Goal: Navigation & Orientation: Find specific page/section

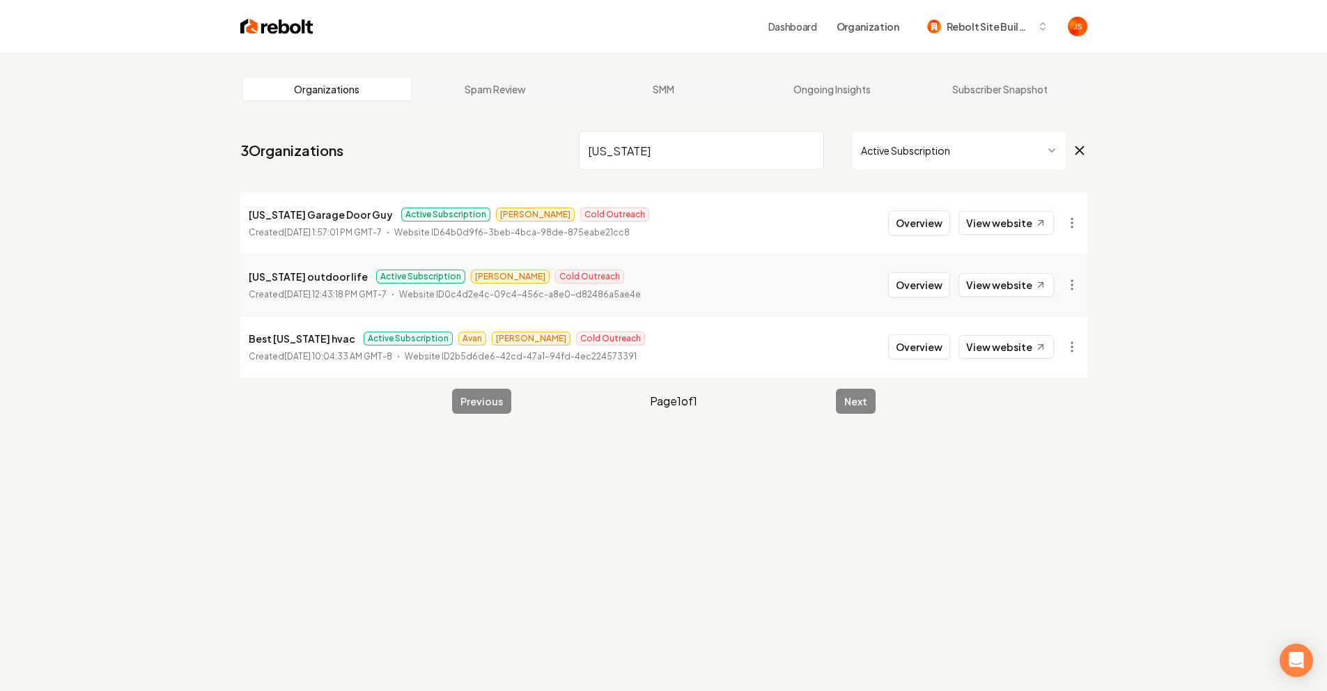
click at [812, 144] on input "Colorado" at bounding box center [701, 150] width 245 height 39
click at [812, 145] on input "Colorado" at bounding box center [701, 150] width 245 height 39
click at [809, 148] on input "Colorado" at bounding box center [701, 150] width 245 height 39
type input "a"
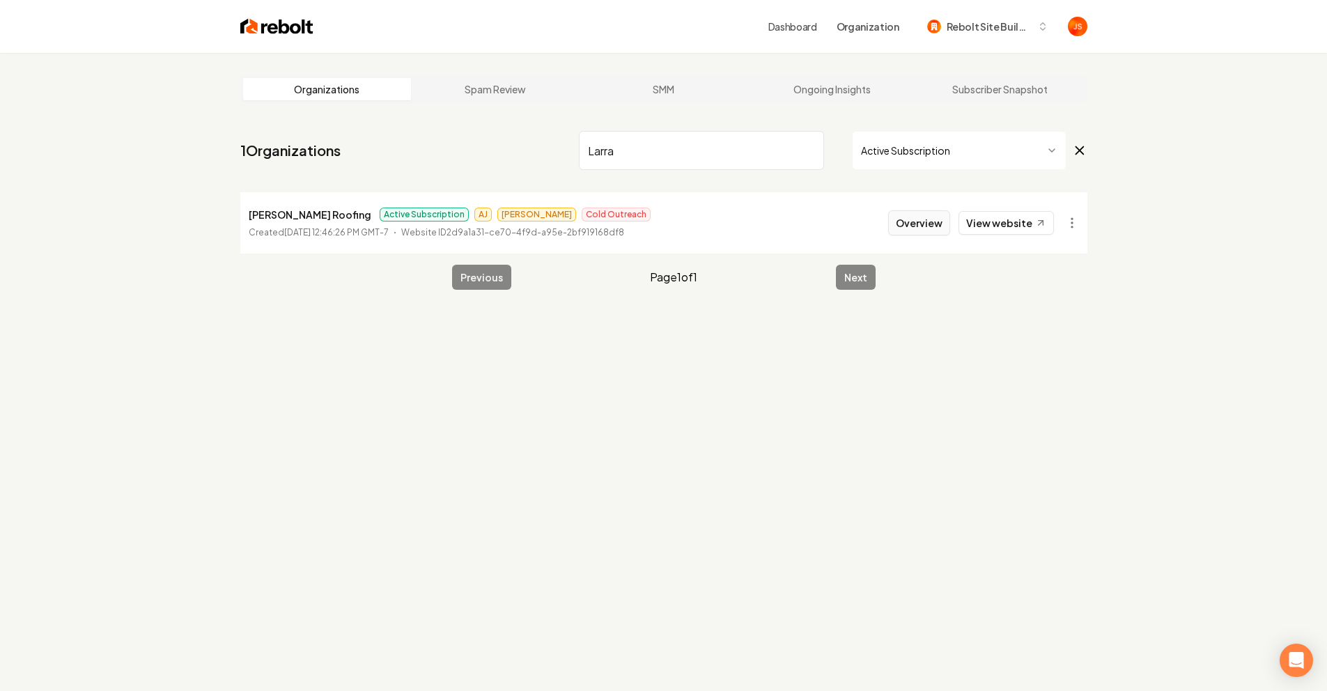
type input "Larra"
click at [923, 225] on button "Overview" at bounding box center [919, 222] width 62 height 25
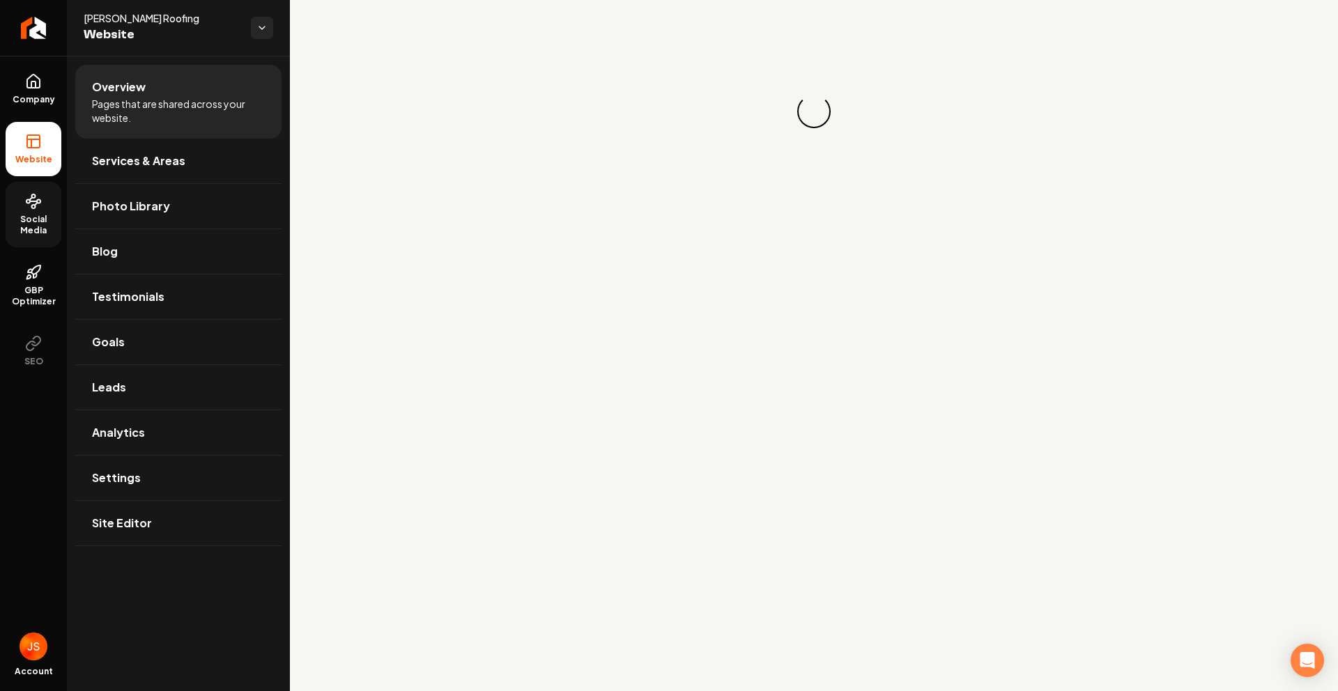
click at [41, 211] on link "Social Media" at bounding box center [34, 214] width 56 height 65
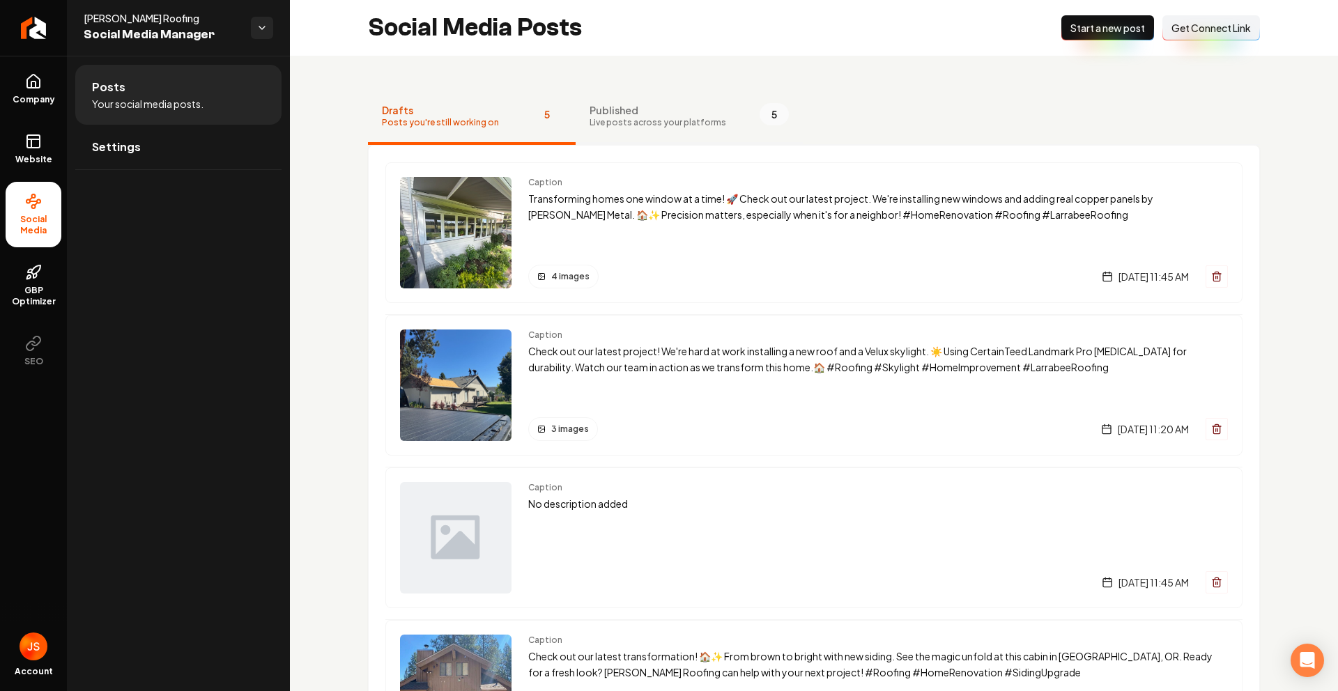
click at [590, 132] on button "Published Live posts across your platforms 5" at bounding box center [689, 117] width 227 height 56
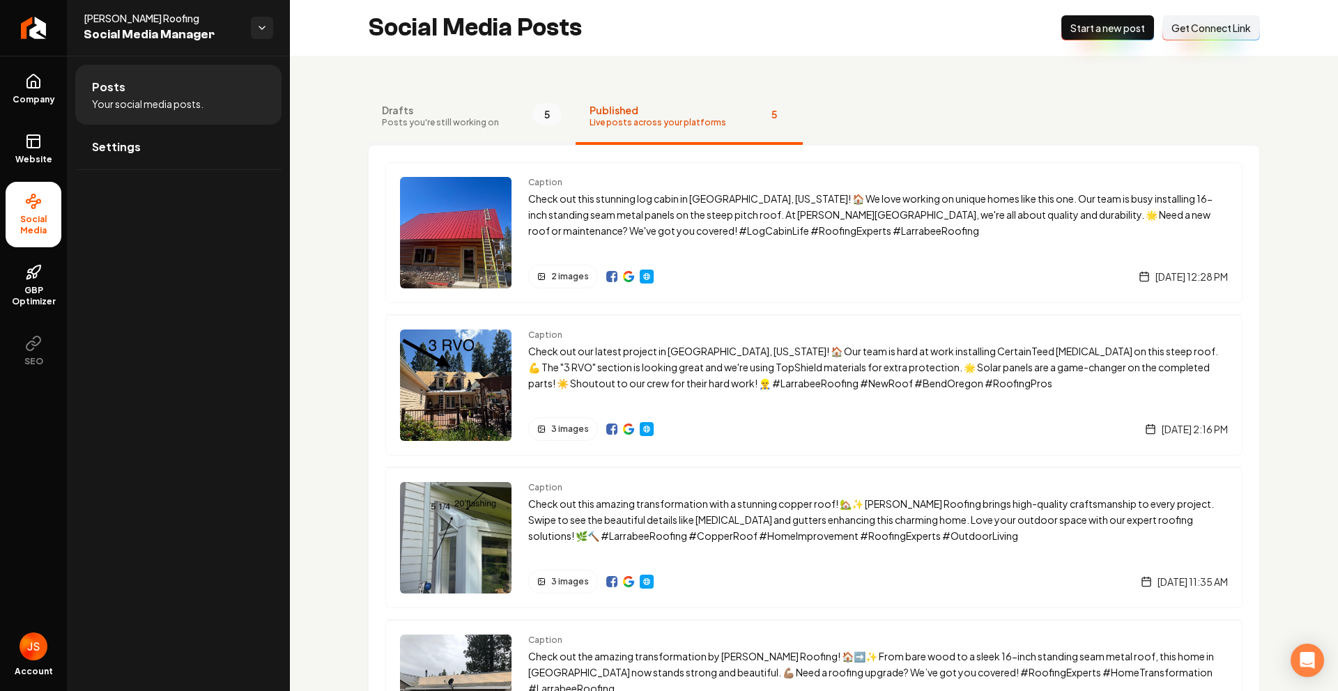
click at [490, 128] on span "Posts you're still working on" at bounding box center [440, 122] width 117 height 11
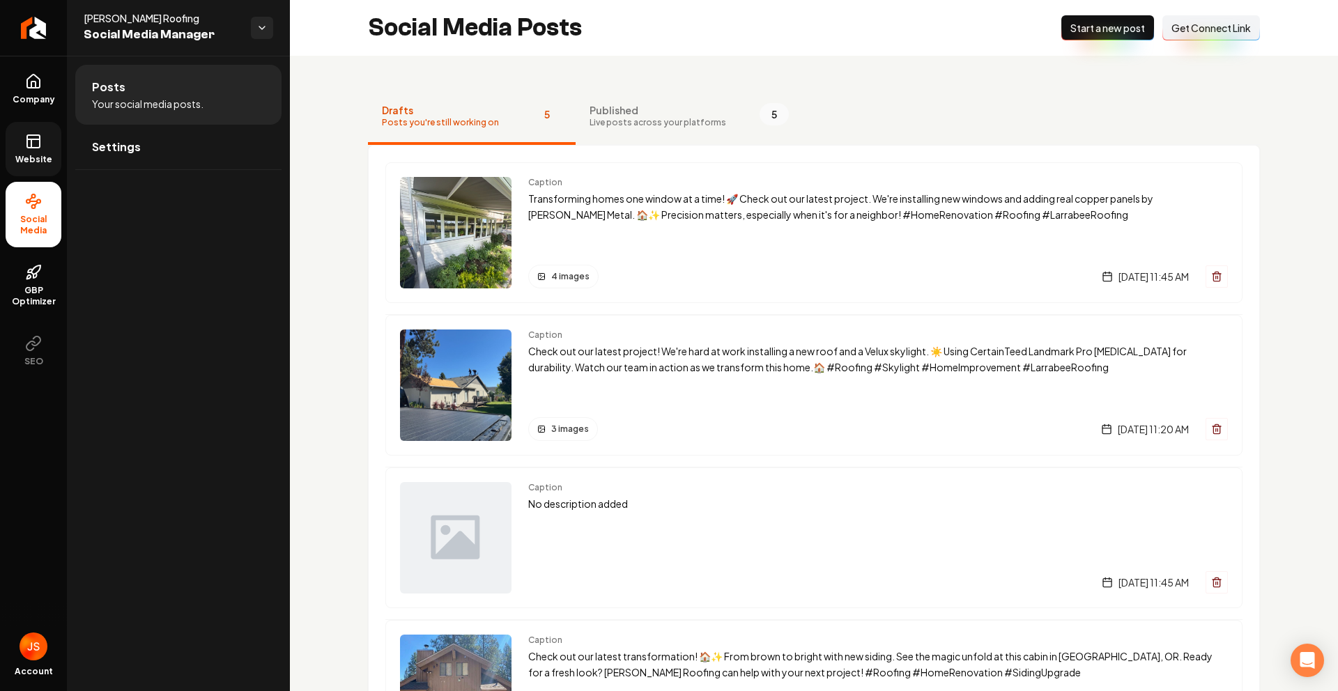
click at [22, 144] on link "Website" at bounding box center [34, 149] width 56 height 54
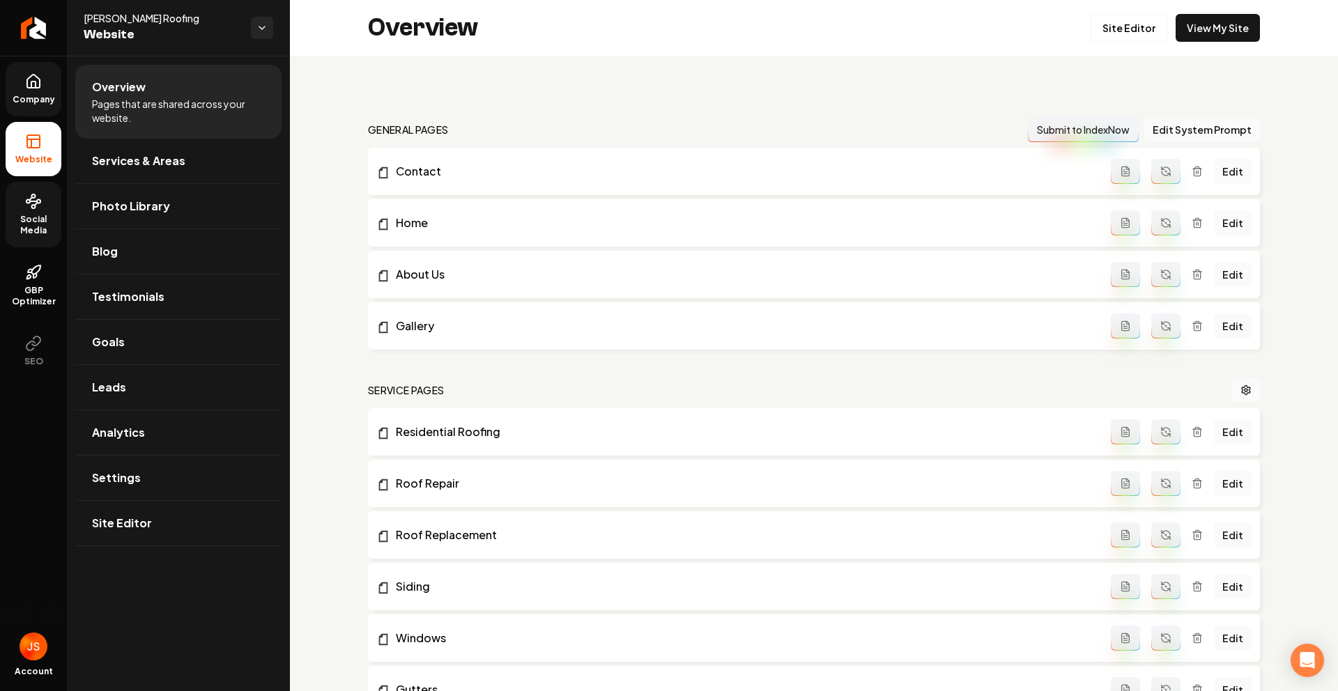
click at [33, 98] on span "Company" at bounding box center [34, 99] width 54 height 11
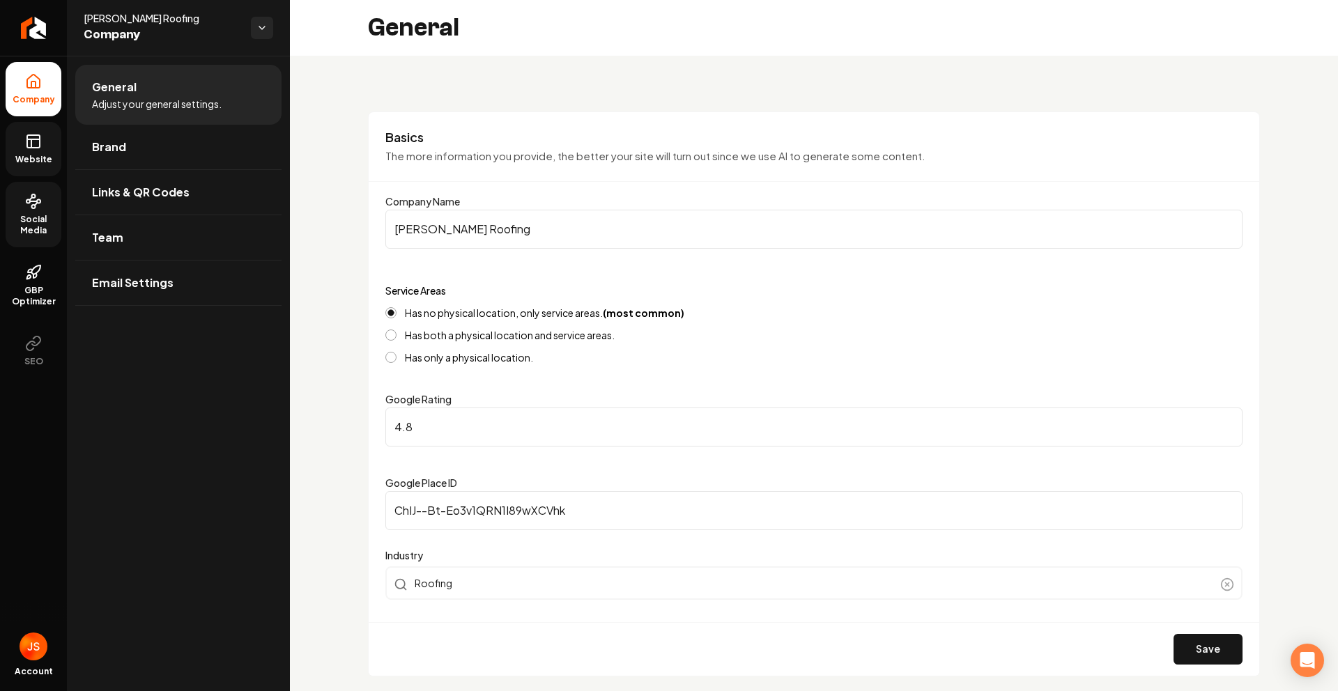
click at [35, 155] on span "Website" at bounding box center [34, 159] width 48 height 11
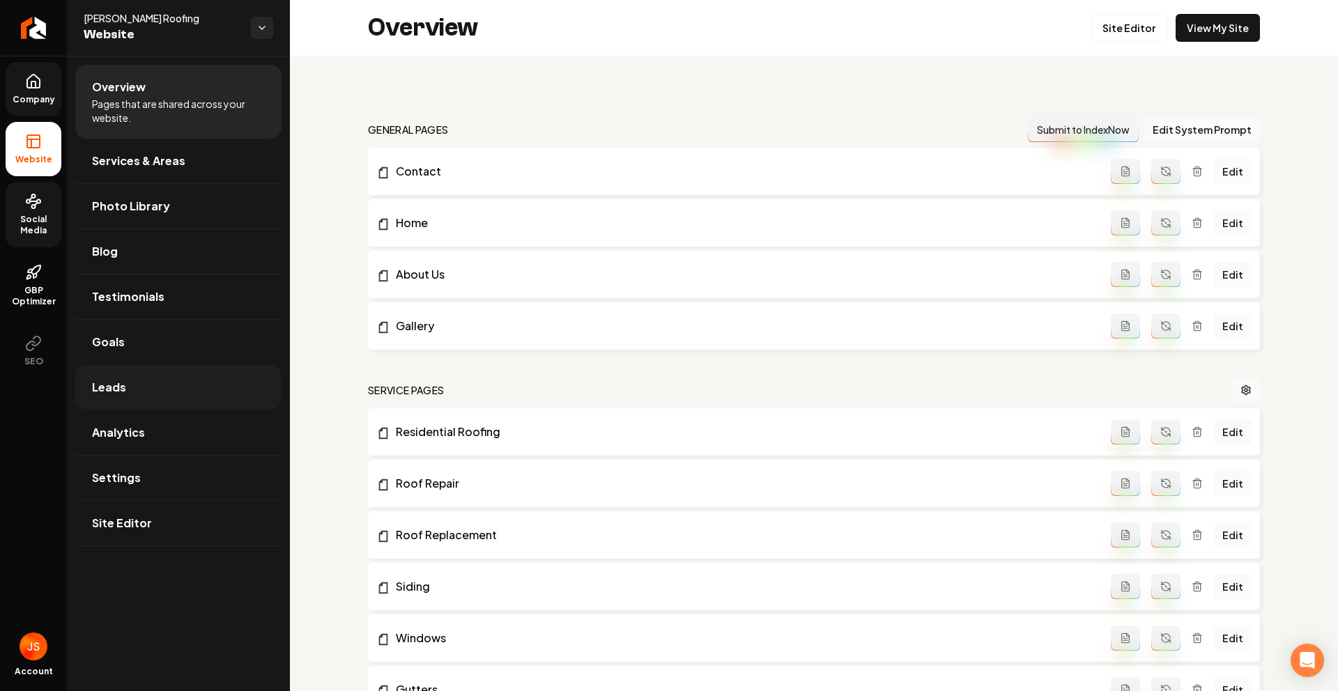
click at [144, 387] on link "Leads" at bounding box center [178, 387] width 206 height 45
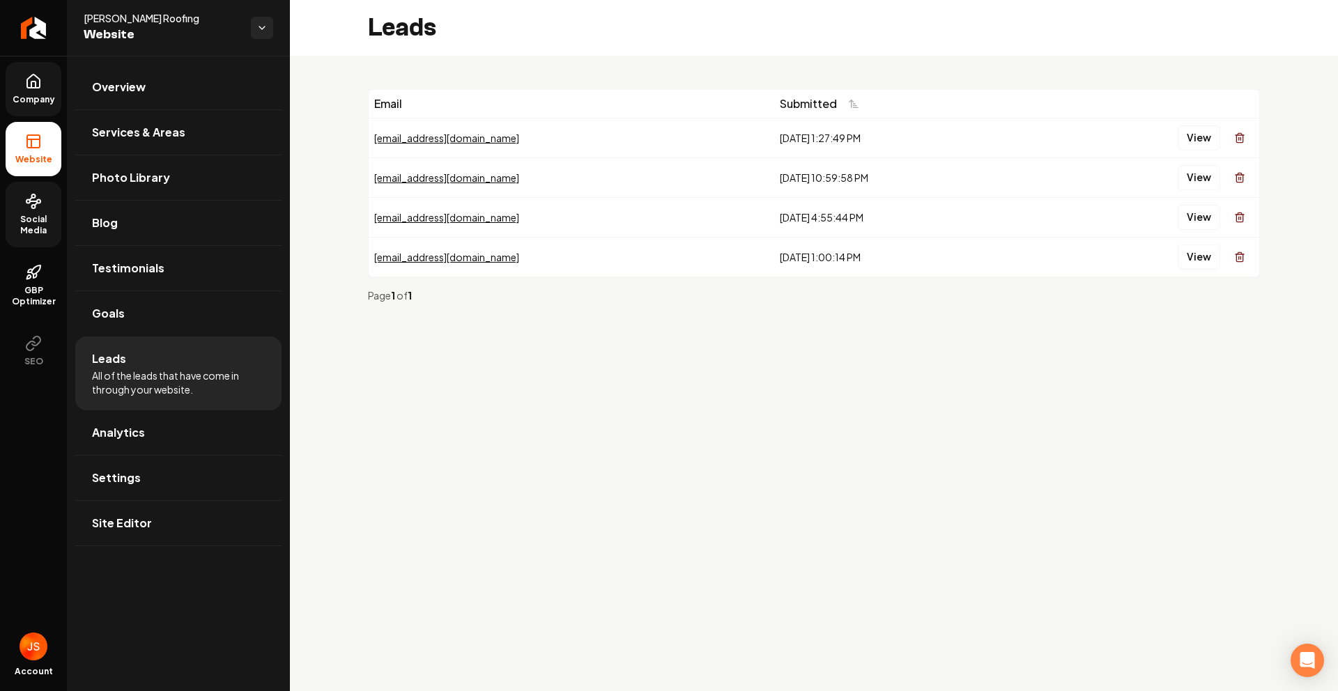
click at [514, 363] on main "Leads Email Submitted Zakariae@cainfed.com 8/18/2025, 1:27:49 PM View indygirl2…" at bounding box center [814, 345] width 1048 height 691
click at [8, 29] on link "Return to dashboard" at bounding box center [33, 28] width 67 height 56
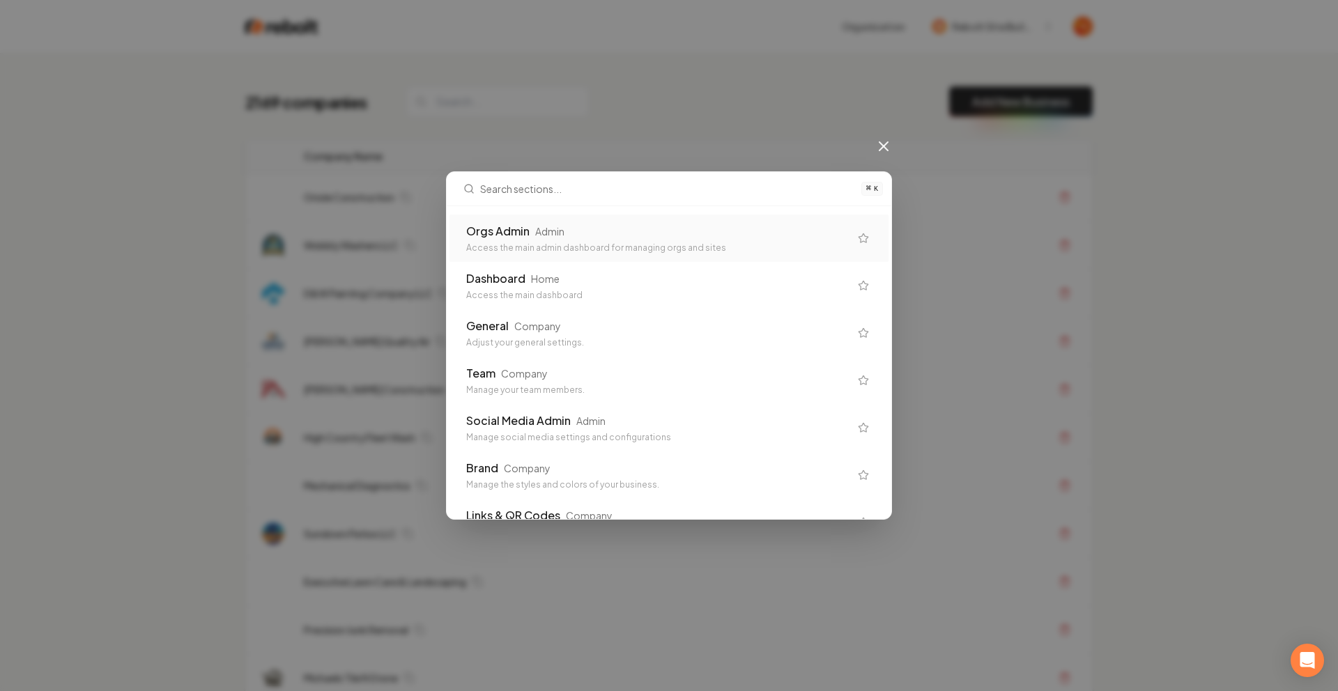
click at [606, 247] on div "Access the main admin dashboard for managing orgs and sites" at bounding box center [657, 247] width 383 height 11
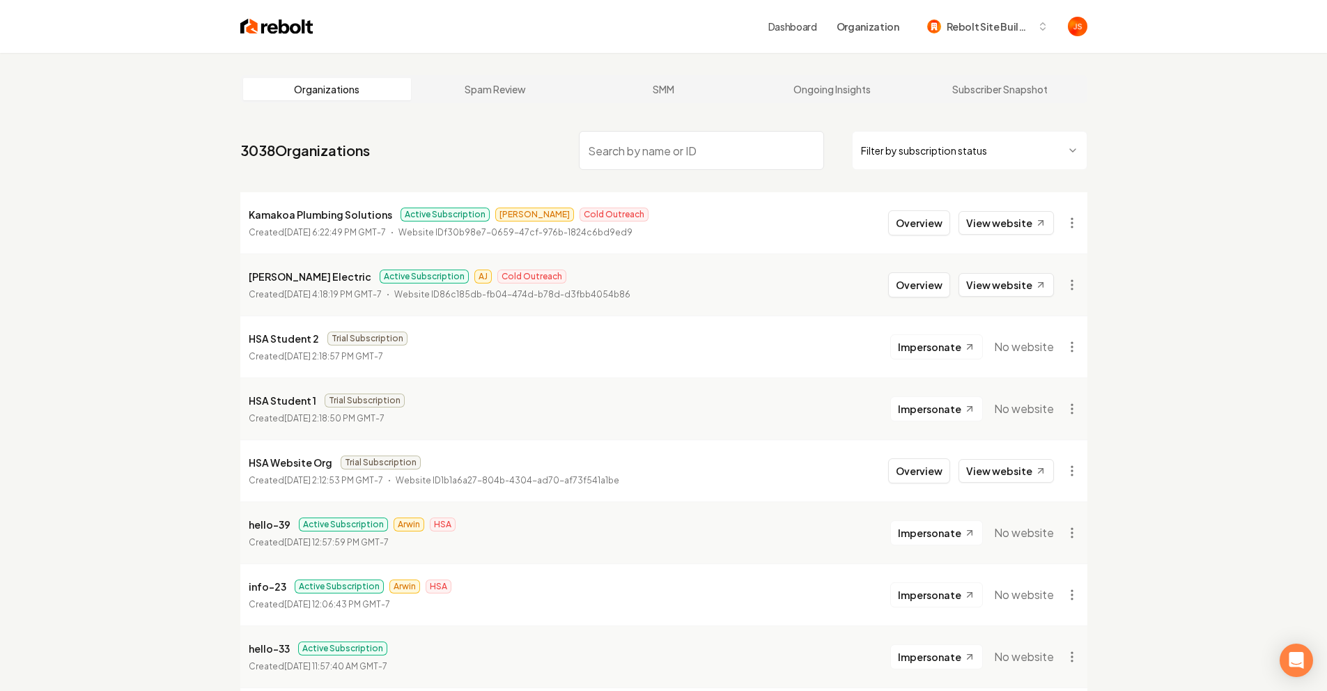
click at [987, 151] on html "Dashboard Organization Rebolt Site Builder Organizations Spam Review SMM Ongoin…" at bounding box center [663, 345] width 1327 height 691
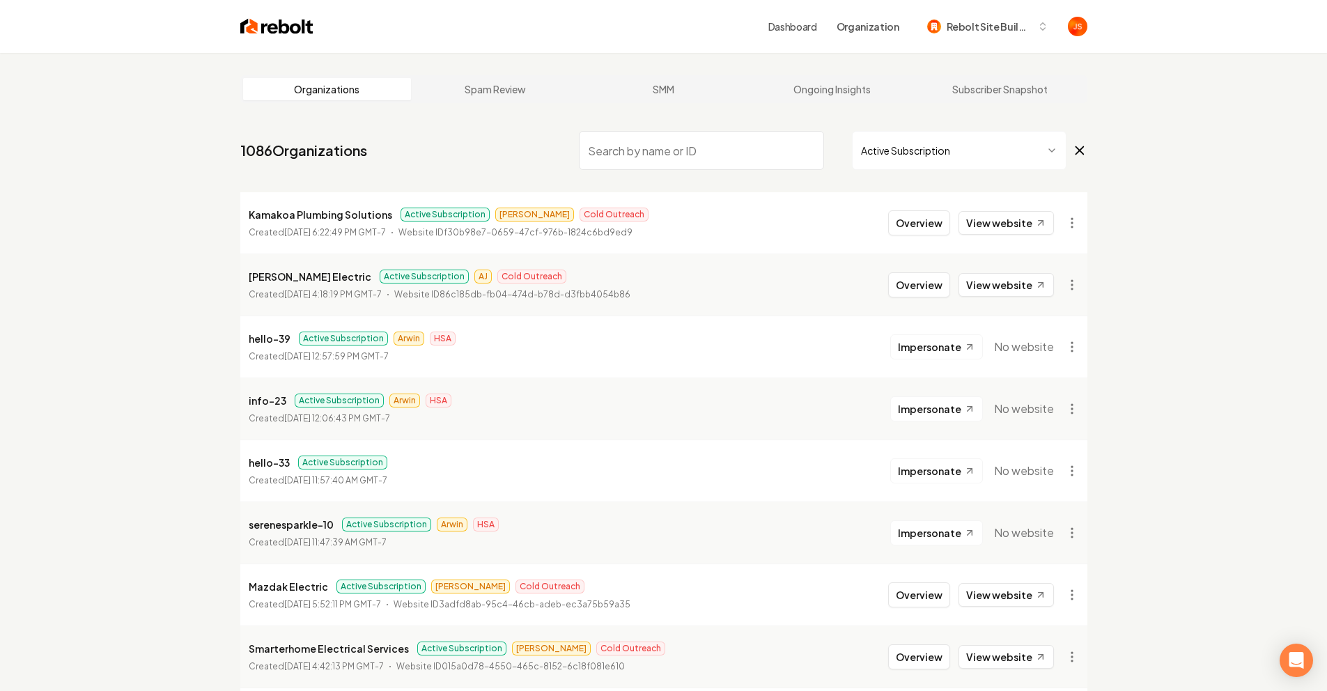
click at [734, 151] on input "search" at bounding box center [701, 150] width 245 height 39
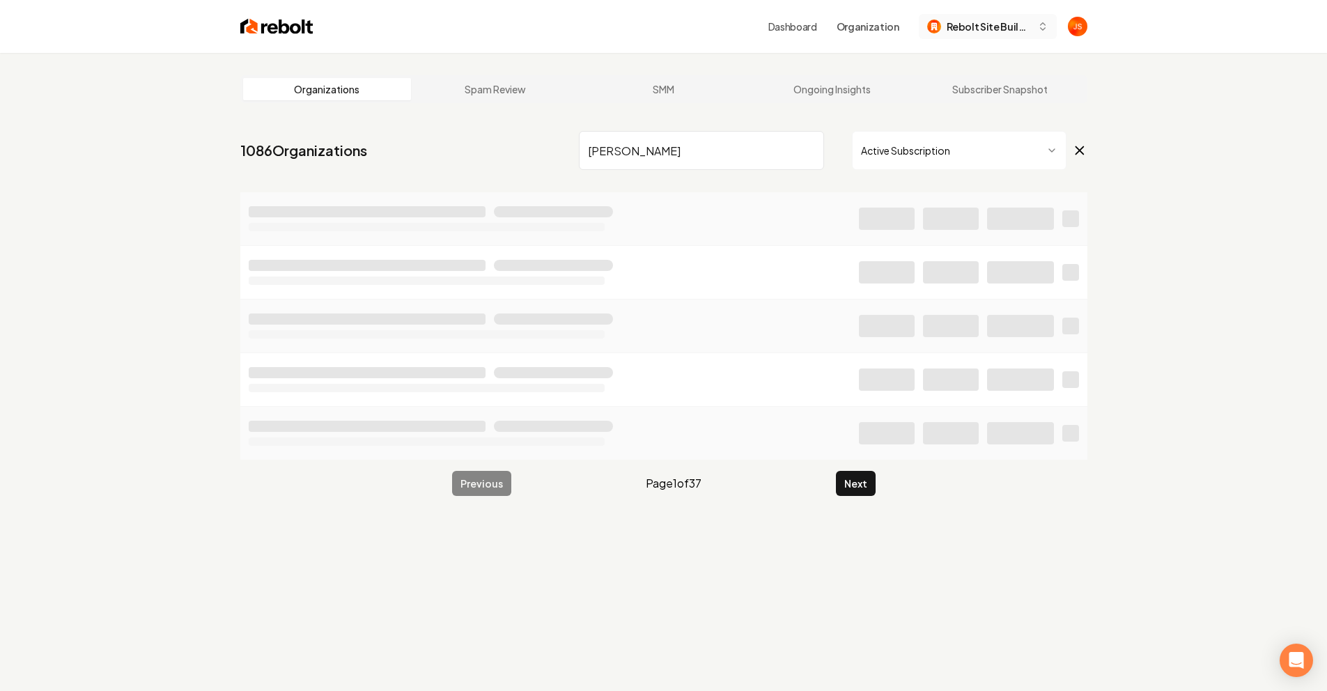
type input "Larrabee"
click at [982, 24] on span "Rebolt Site Builder" at bounding box center [989, 27] width 85 height 15
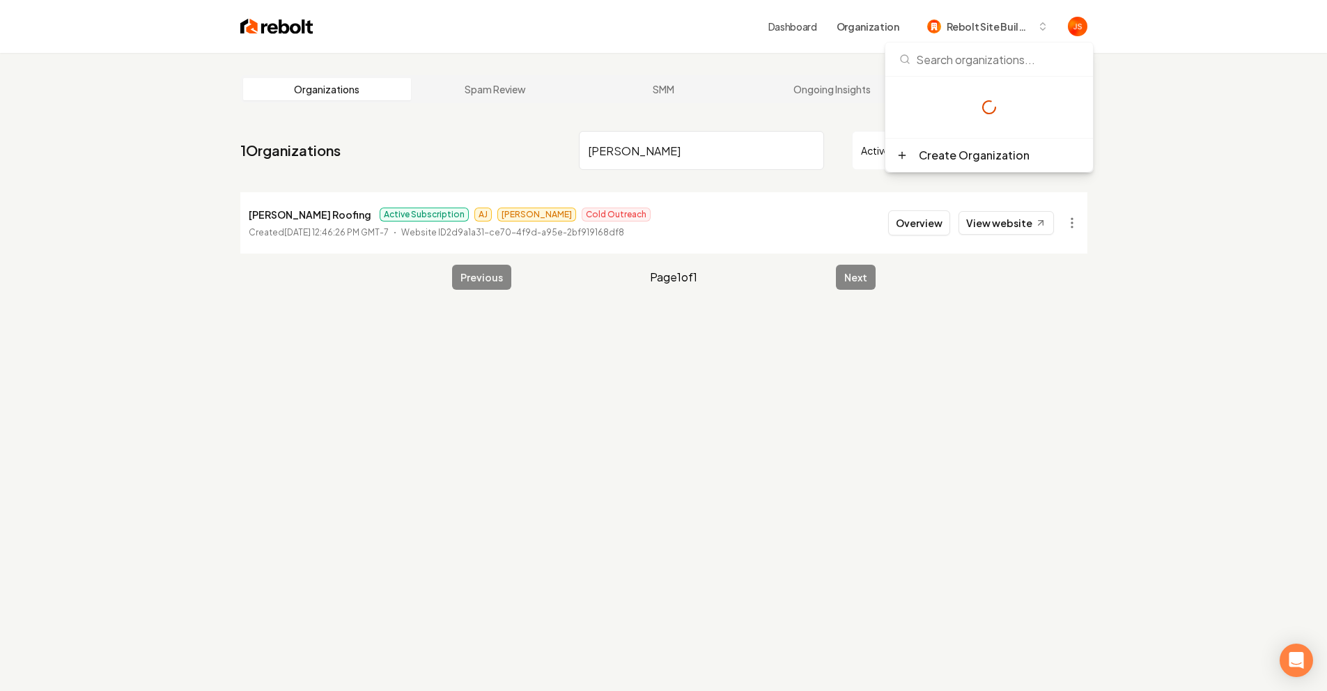
click at [1143, 118] on div "Organizations Spam Review SMM Ongoing Insights Subscriber Snapshot 1 Organizati…" at bounding box center [663, 398] width 1327 height 691
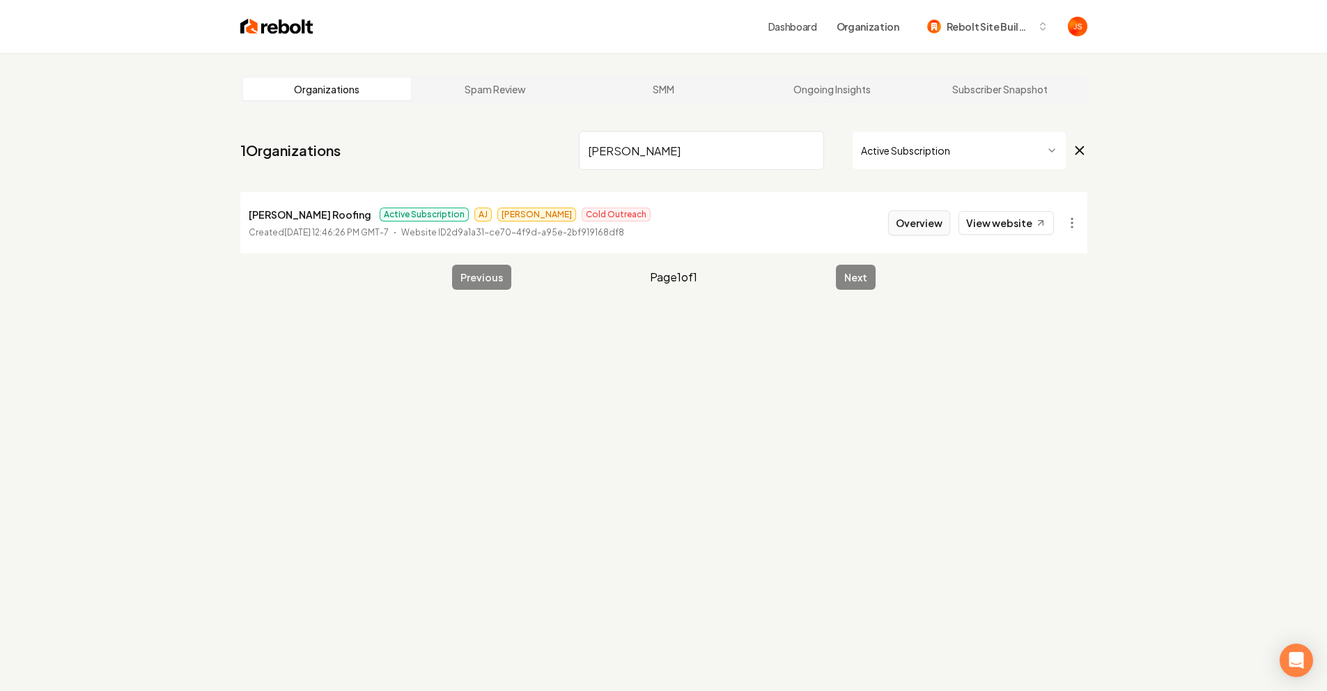
click at [896, 222] on button "Overview" at bounding box center [919, 222] width 62 height 25
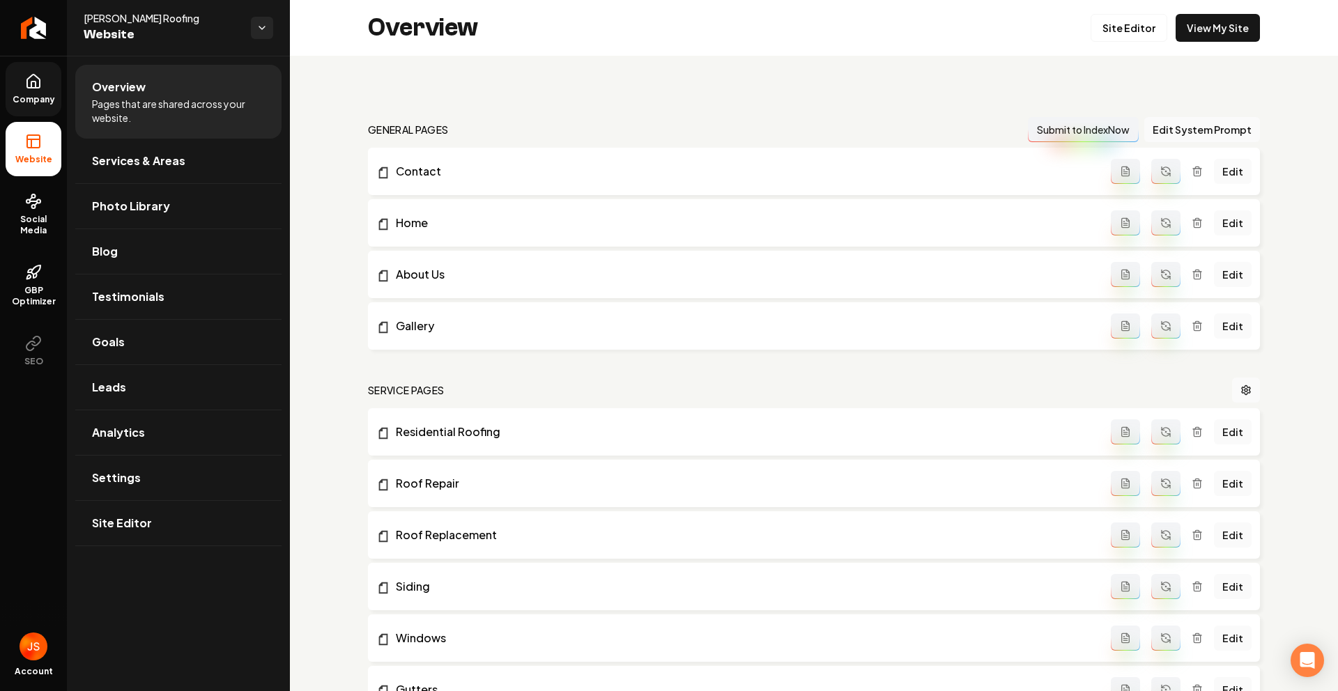
click at [45, 91] on link "Company" at bounding box center [34, 89] width 56 height 54
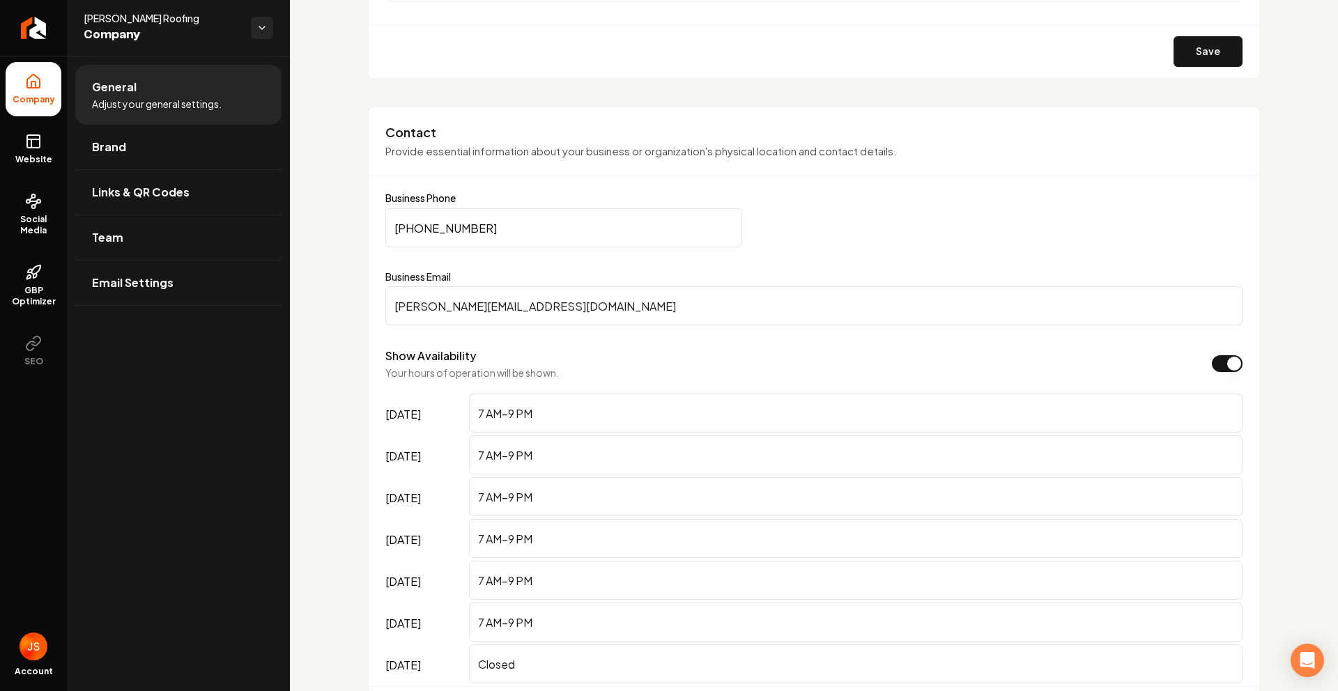
scroll to position [601, 0]
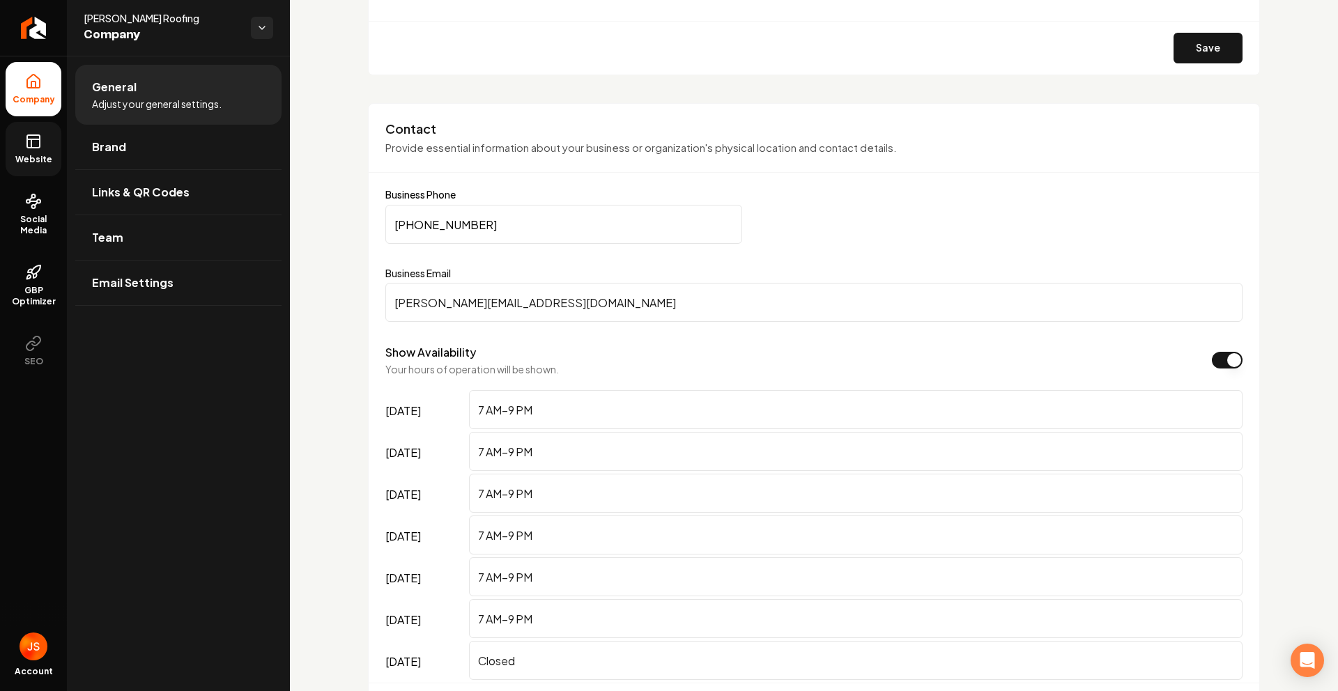
click at [39, 154] on span "Website" at bounding box center [34, 159] width 48 height 11
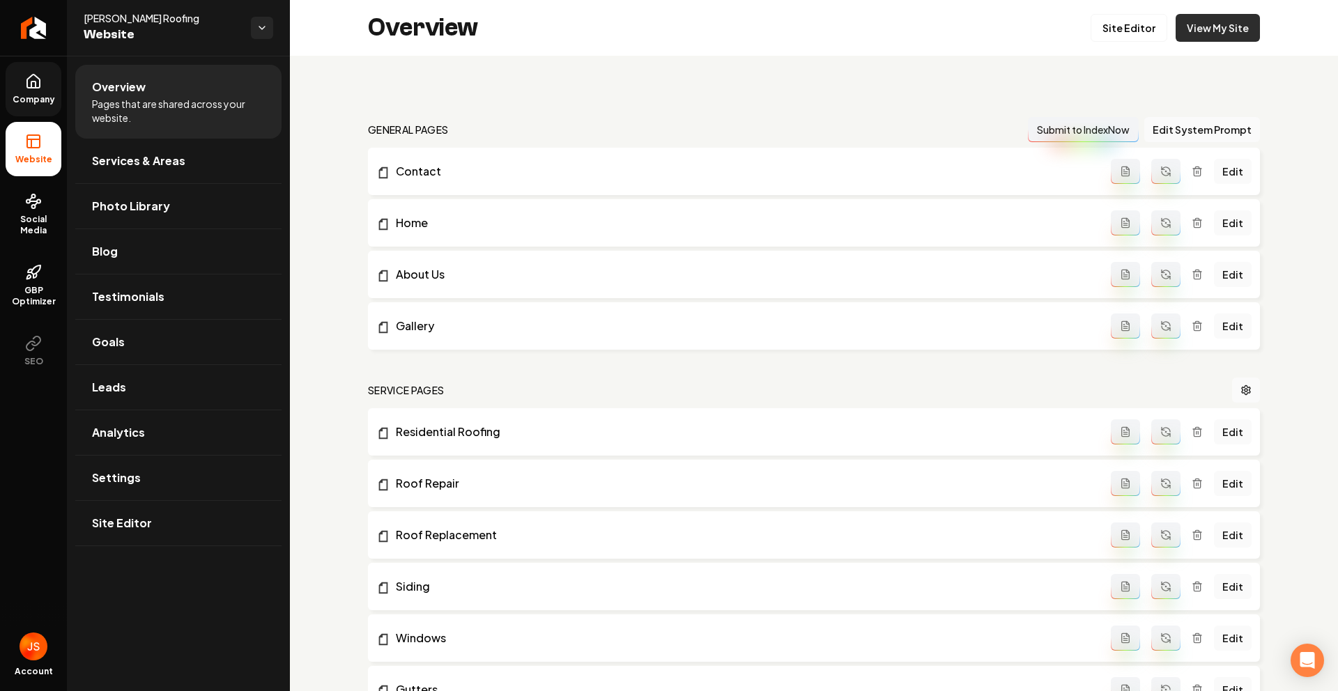
click at [1217, 25] on link "View My Site" at bounding box center [1217, 28] width 84 height 28
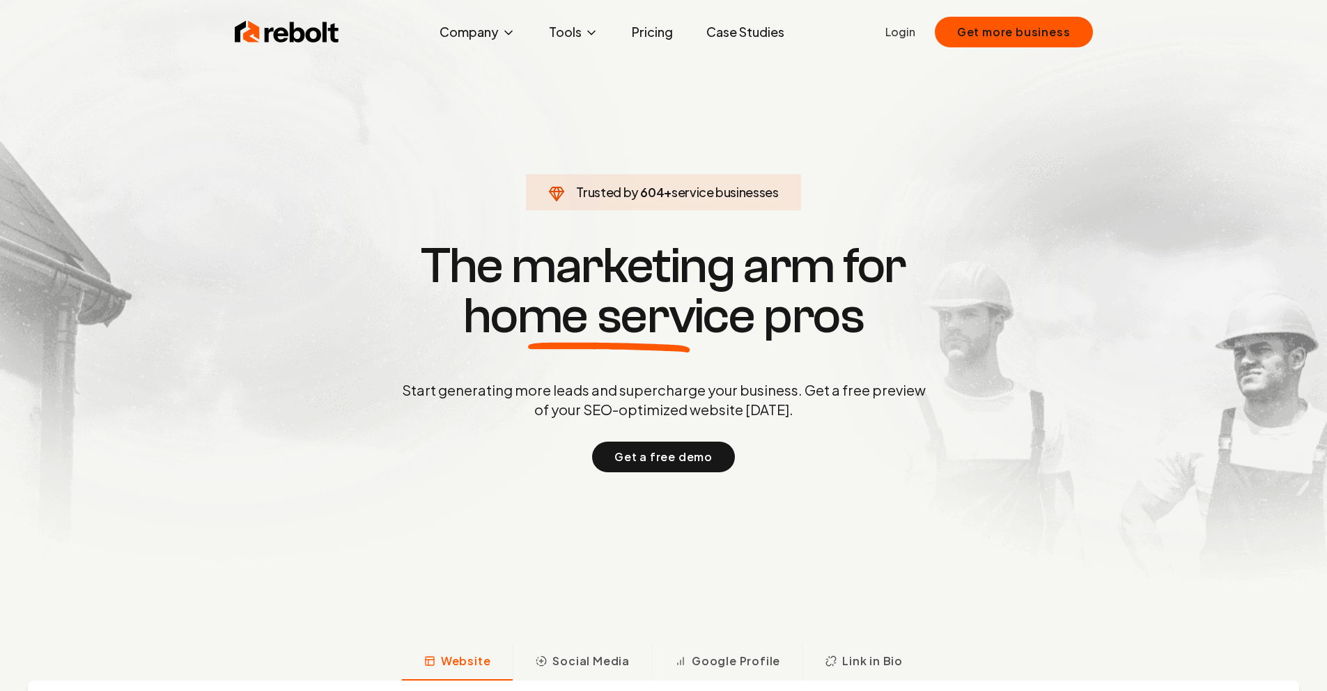
click at [736, 35] on link "Case Studies" at bounding box center [745, 32] width 100 height 28
